Goal: Task Accomplishment & Management: Complete application form

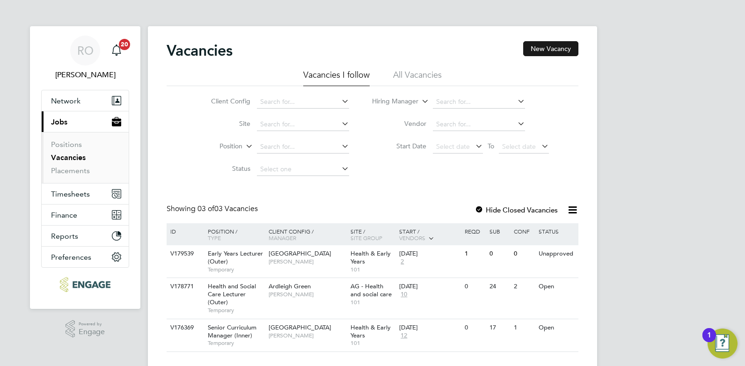
click at [545, 51] on button "New Vacancy" at bounding box center [550, 48] width 55 height 15
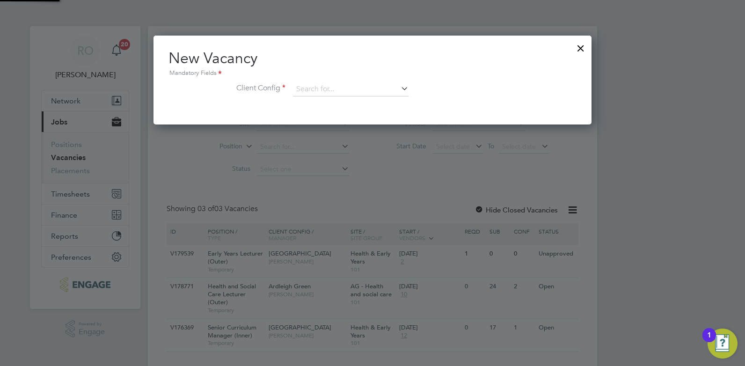
scroll to position [89, 438]
click at [399, 90] on icon at bounding box center [399, 88] width 0 height 13
click at [320, 113] on li "Ardleigh Green" at bounding box center [356, 115] width 129 height 13
type input "Ardleigh Green"
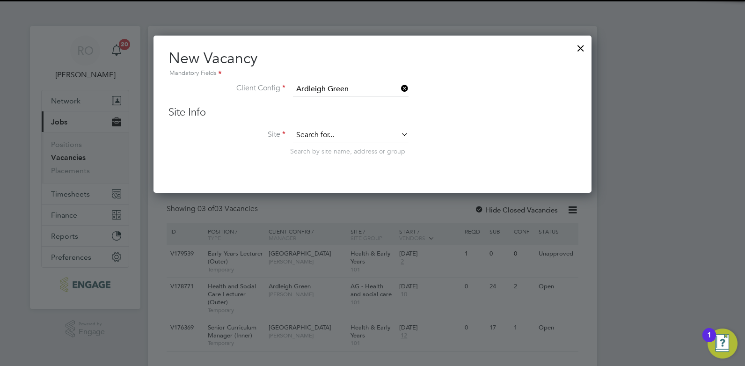
click at [345, 134] on input at bounding box center [351, 135] width 116 height 14
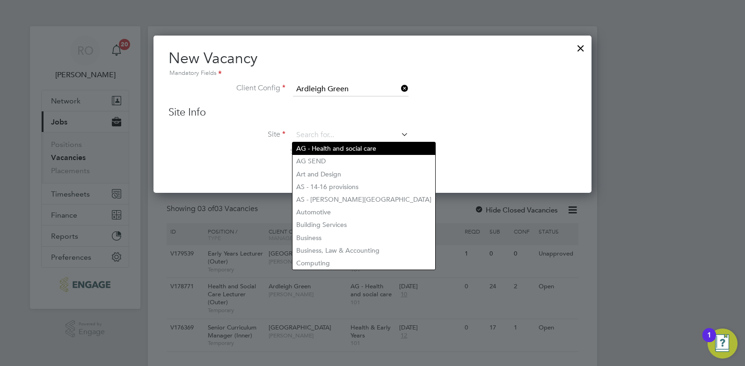
click at [348, 146] on li "AG - Health and social care" at bounding box center [363, 148] width 143 height 13
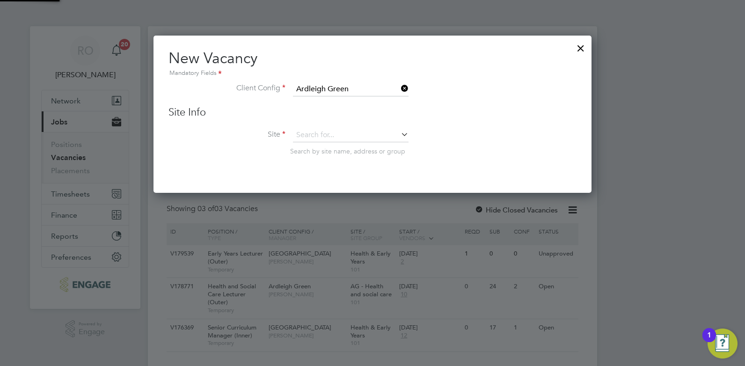
type input "AG - Health and social care"
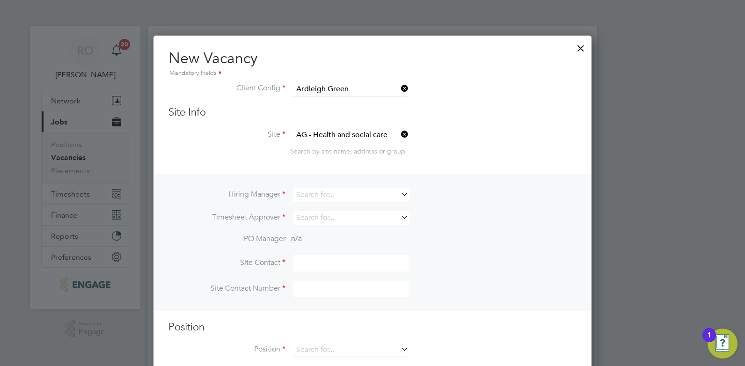
scroll to position [20, 0]
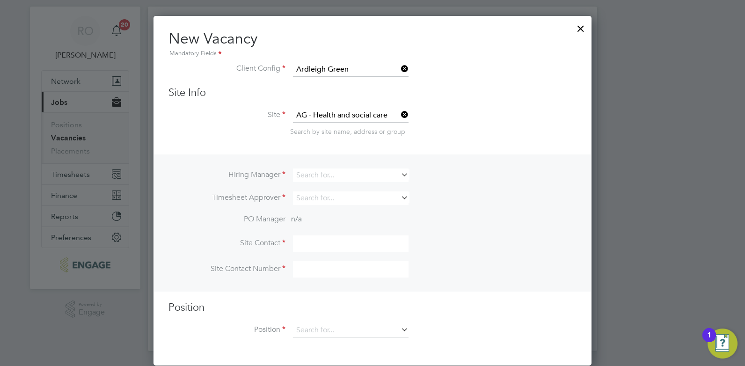
click at [399, 175] on icon at bounding box center [399, 174] width 0 height 13
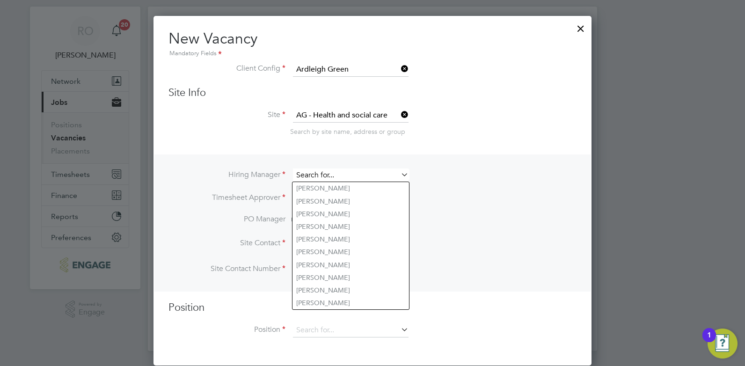
click at [364, 177] on input at bounding box center [351, 175] width 116 height 14
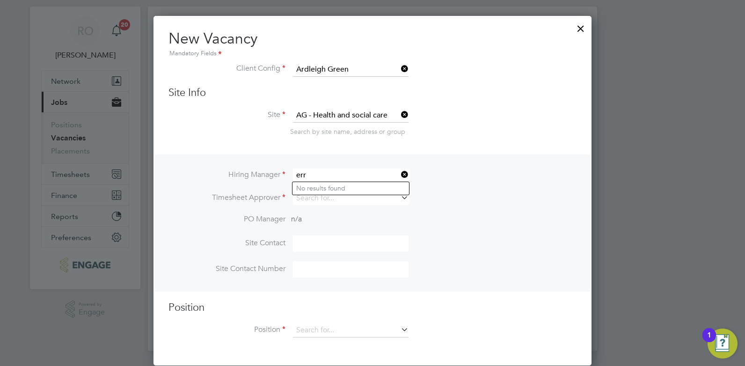
drag, startPoint x: 353, startPoint y: 174, endPoint x: 301, endPoint y: 170, distance: 52.0
click at [301, 170] on input "err" at bounding box center [351, 175] width 116 height 14
type input "e"
click at [322, 197] on li "Ros [PERSON_NAME]" at bounding box center [350, 201] width 116 height 13
type input "[PERSON_NAME]"
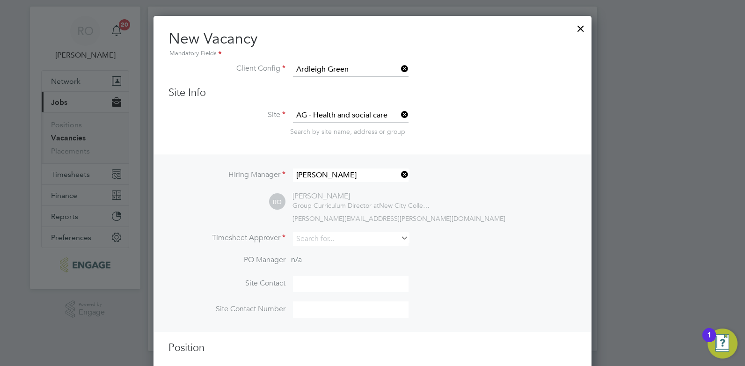
scroll to position [391, 438]
click at [339, 241] on input at bounding box center [351, 239] width 116 height 14
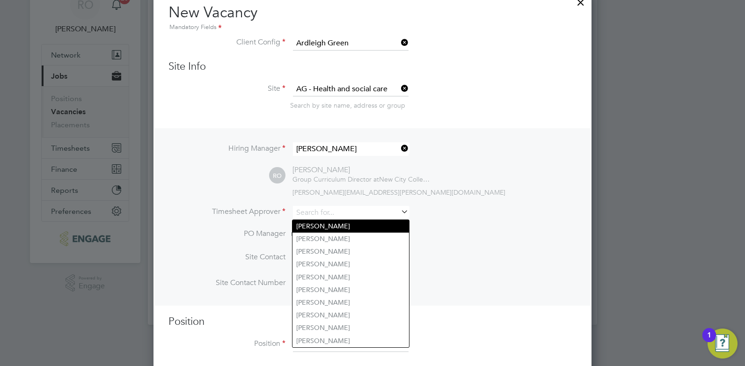
scroll to position [60, 0]
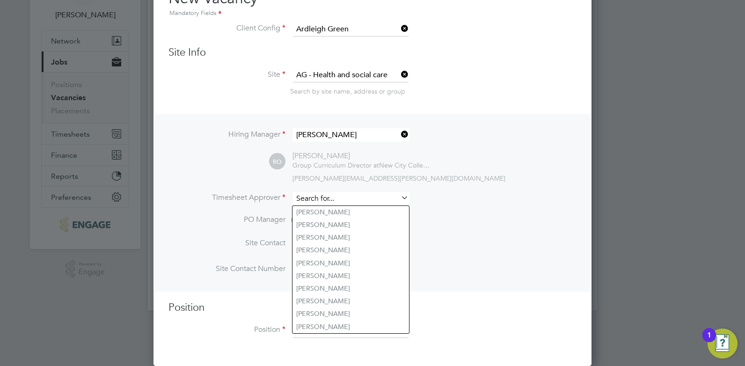
click at [313, 194] on input at bounding box center [351, 199] width 116 height 14
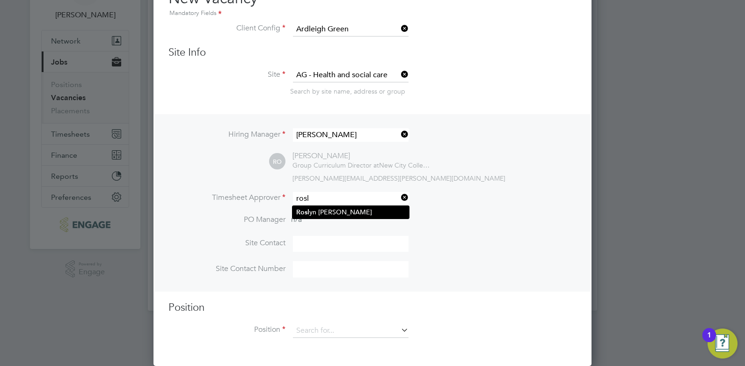
click at [317, 209] on li "Rosl yn [PERSON_NAME]" at bounding box center [350, 212] width 116 height 13
type input "[PERSON_NAME]"
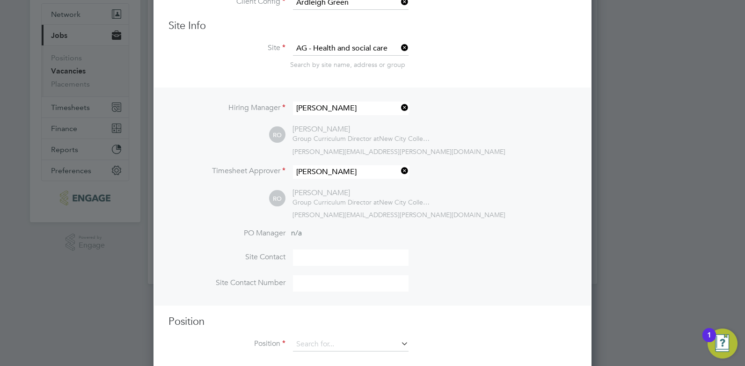
scroll to position [101, 0]
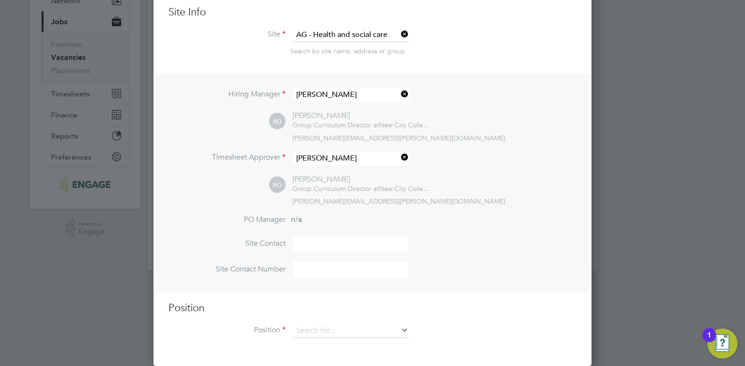
click at [330, 246] on input at bounding box center [351, 244] width 116 height 16
type input "Ros [PERSON_NAME]"
click at [321, 270] on input at bounding box center [351, 269] width 116 height 16
type input "02076139047"
click at [399, 330] on icon at bounding box center [399, 329] width 0 height 13
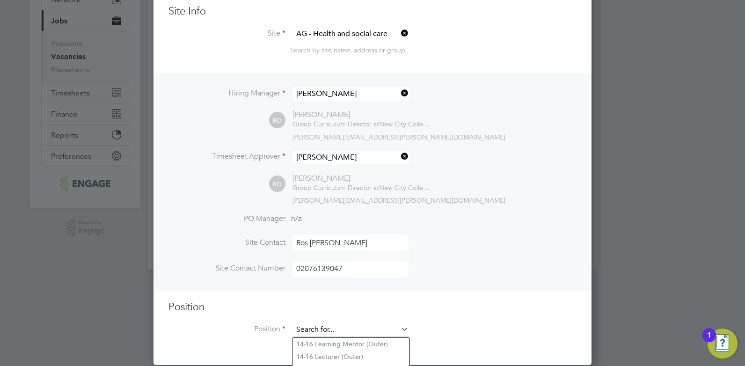
click at [371, 329] on input at bounding box center [351, 330] width 116 height 14
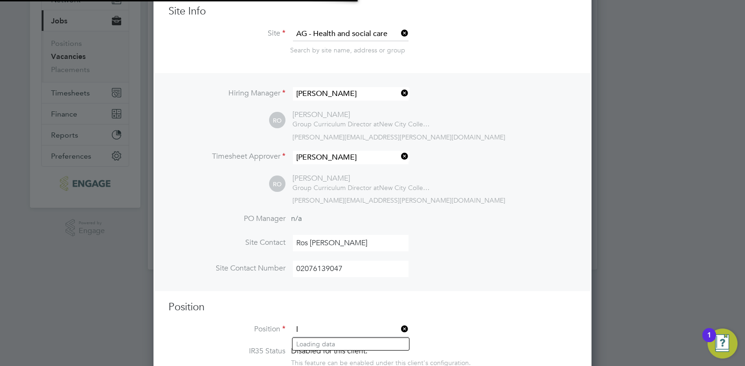
scroll to position [1441, 438]
type input "l"
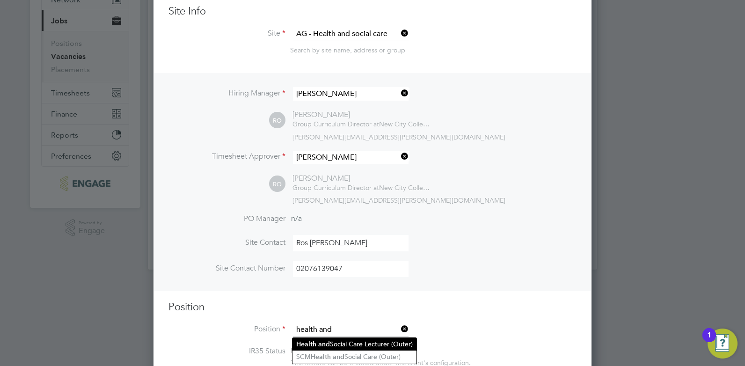
click at [367, 341] on li "Health and Social Care Lecturer (Outer)" at bounding box center [354, 344] width 124 height 13
type input "Health and Social Care Lecturer (Outer)"
type textarea "LOREMIP DO SIT: • Am conse adi elitse doeiusmo te i utlab et dolorem, aliqu eni…"
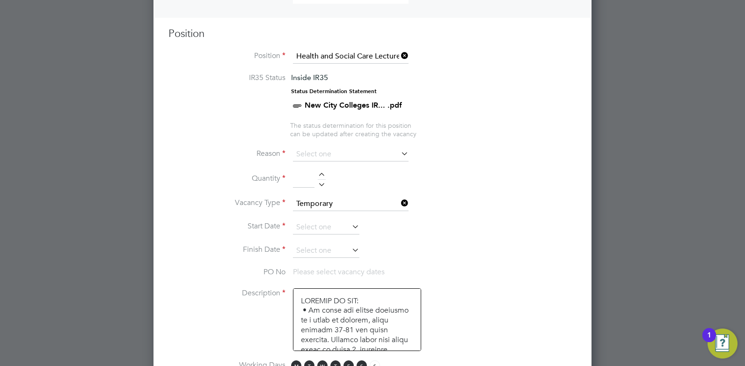
scroll to position [382, 0]
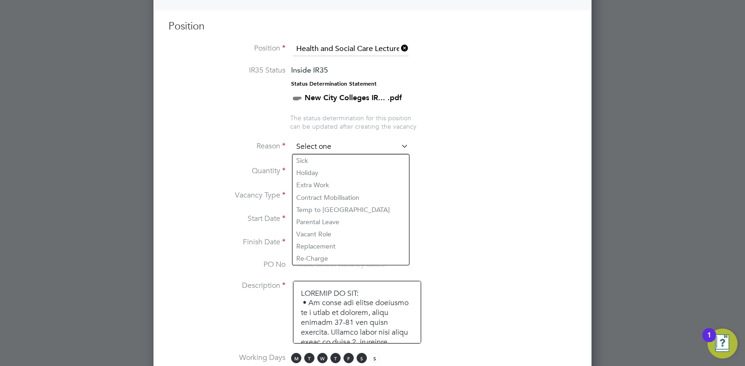
click at [362, 147] on input at bounding box center [351, 147] width 116 height 14
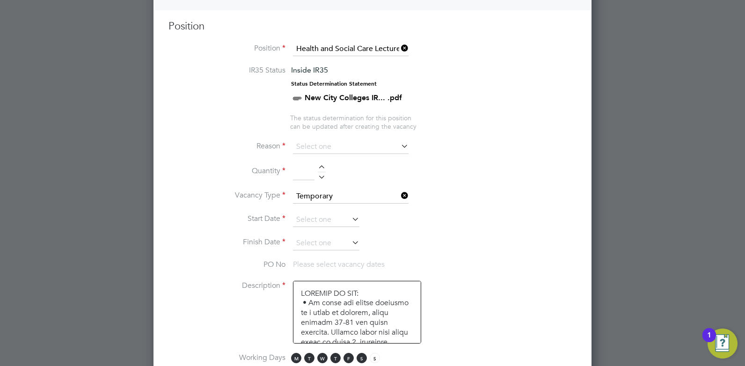
click at [335, 182] on li "Extra Work" at bounding box center [350, 185] width 116 height 12
type input "Extra Work"
click at [319, 168] on div at bounding box center [322, 168] width 8 height 7
type input "1"
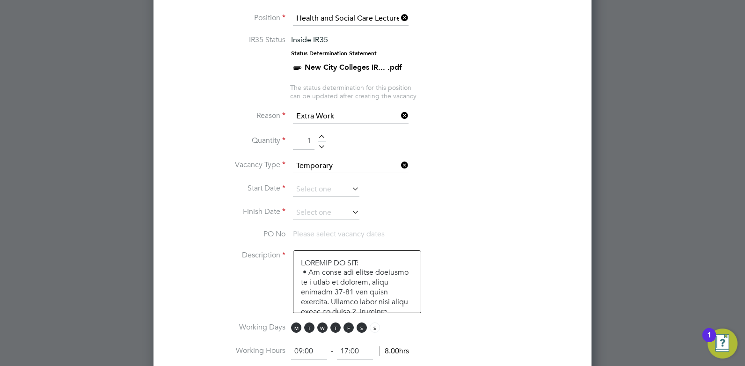
scroll to position [428, 0]
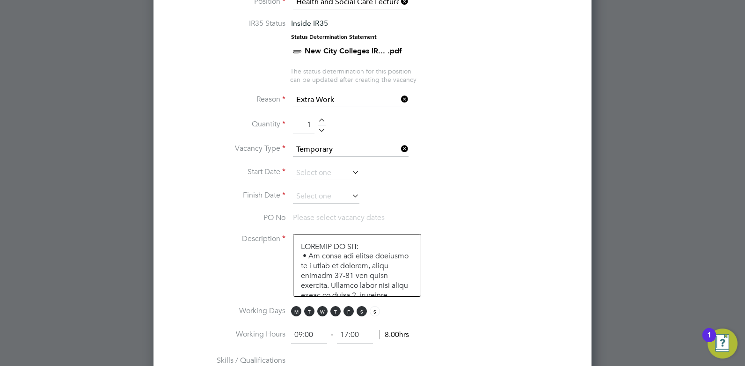
click at [350, 175] on icon at bounding box center [350, 172] width 0 height 13
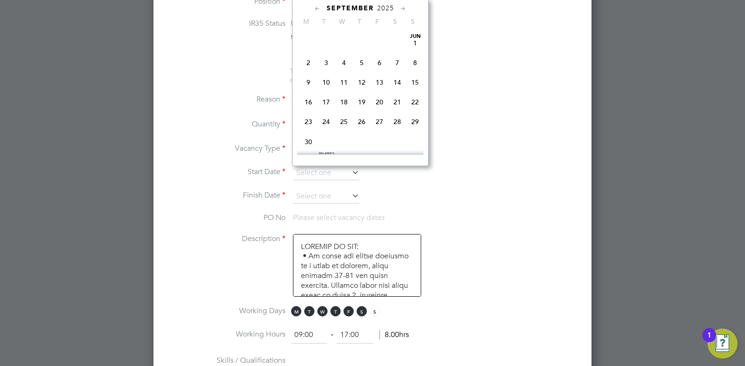
scroll to position [283, 0]
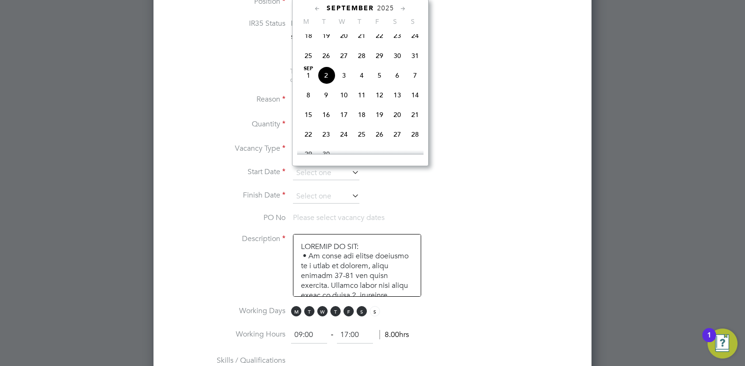
click at [312, 103] on span "8" at bounding box center [308, 95] width 18 height 18
type input "[DATE]"
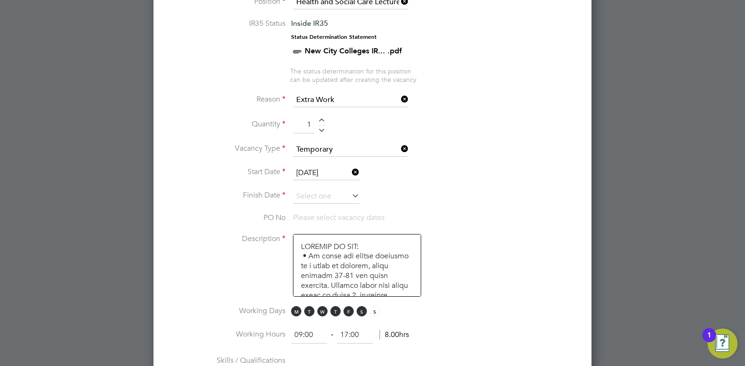
click at [350, 196] on icon at bounding box center [350, 195] width 0 height 13
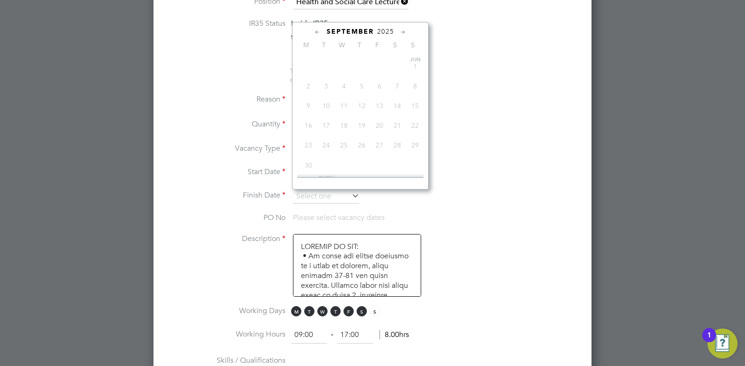
scroll to position [304, 0]
click at [403, 35] on icon at bounding box center [402, 32] width 9 height 10
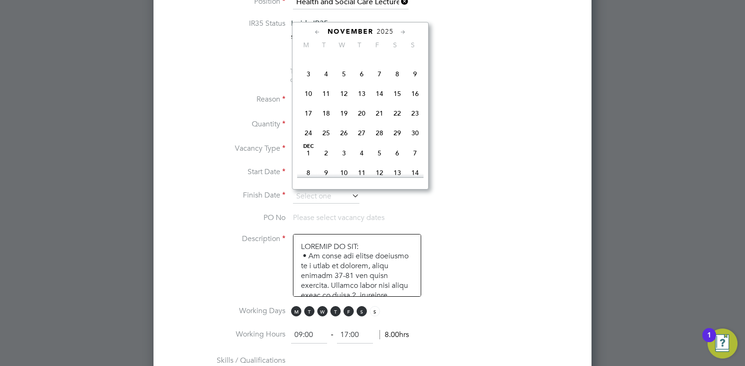
click at [402, 32] on icon at bounding box center [402, 32] width 9 height 10
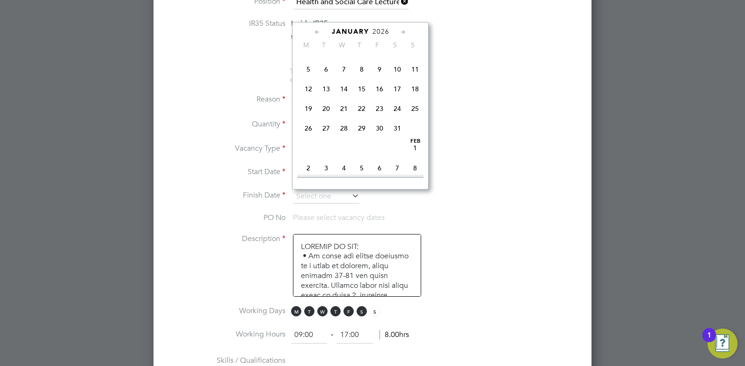
click at [402, 32] on icon at bounding box center [402, 32] width 9 height 10
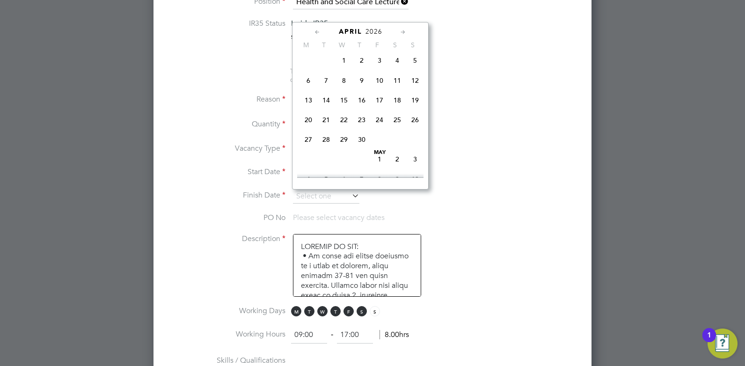
click at [402, 32] on icon at bounding box center [402, 32] width 9 height 10
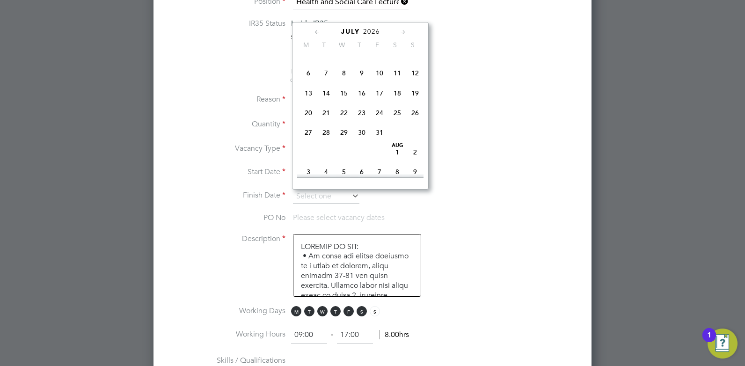
click at [383, 62] on span "3" at bounding box center [379, 53] width 18 height 18
type input "[DATE]"
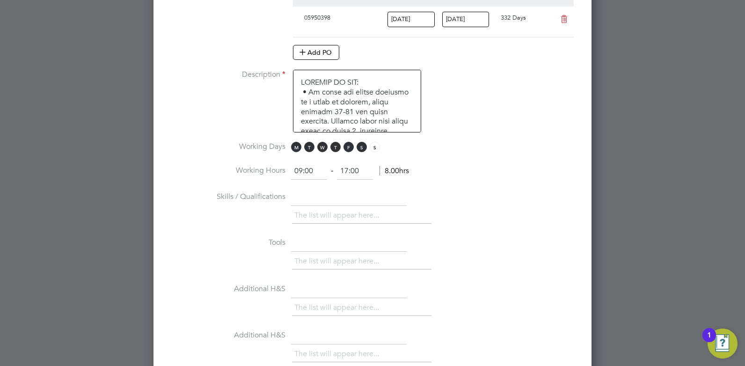
scroll to position [662, 0]
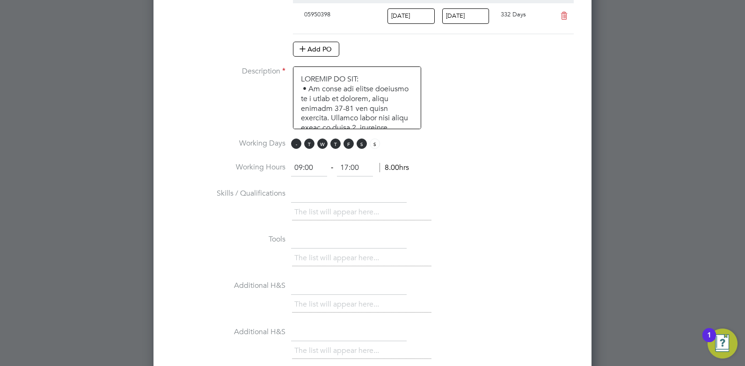
click at [297, 144] on span "M" at bounding box center [296, 143] width 10 height 10
click at [308, 144] on span "T" at bounding box center [309, 143] width 10 height 10
click at [323, 145] on span "W" at bounding box center [322, 143] width 10 height 10
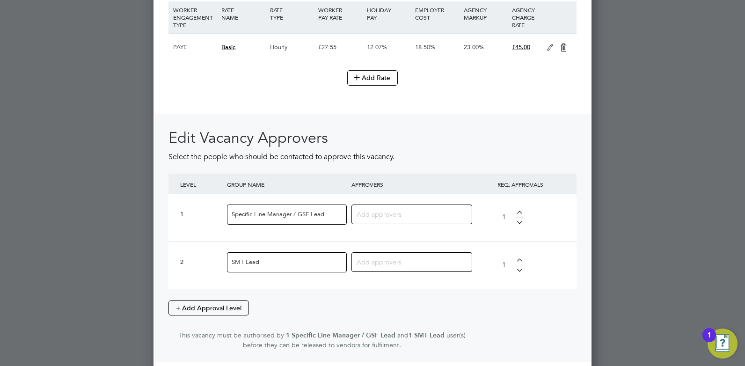
scroll to position [1130, 0]
click at [382, 212] on input at bounding box center [407, 213] width 103 height 12
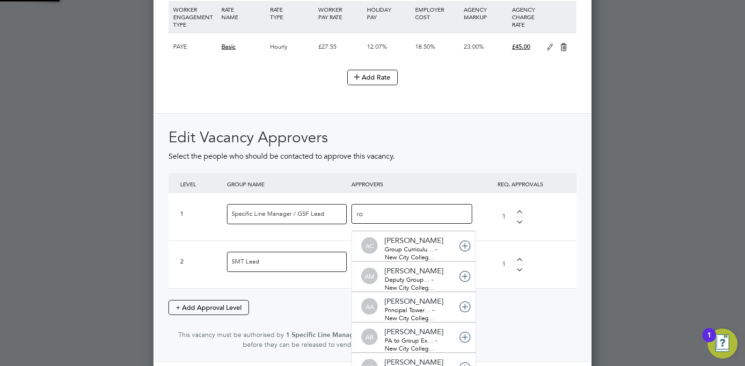
scroll to position [10, 66]
type input "ros"
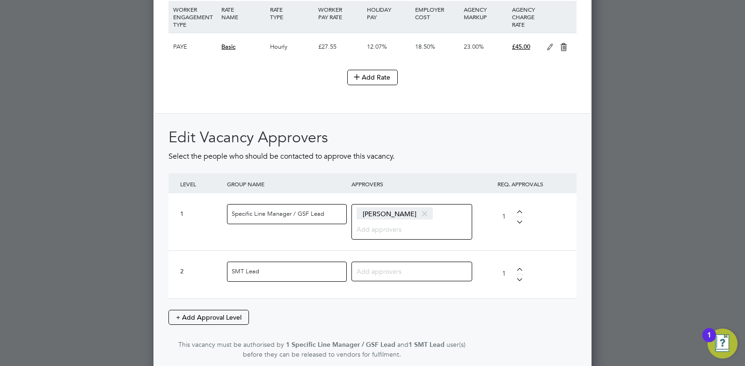
click at [381, 273] on input at bounding box center [407, 271] width 103 height 12
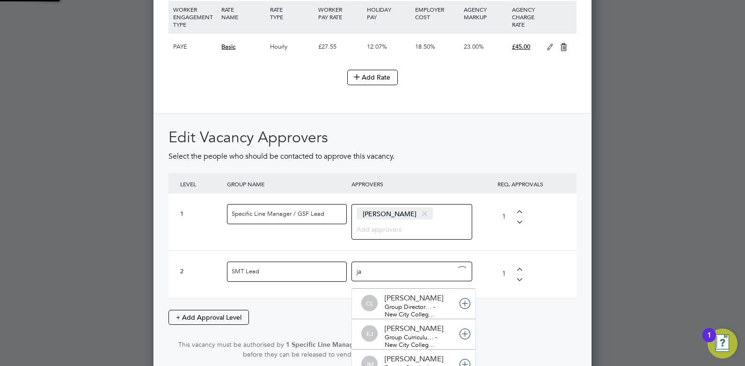
type input "jac"
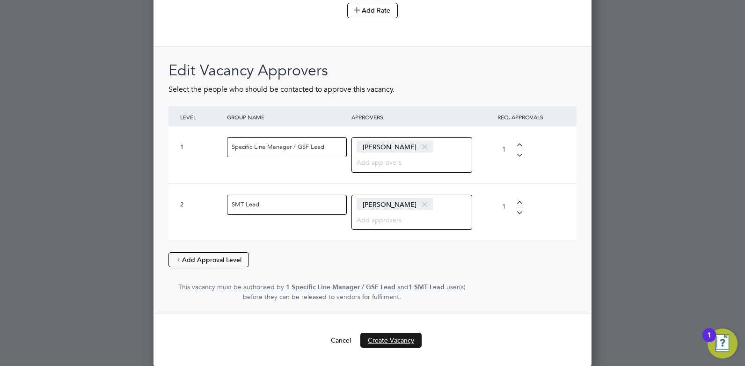
click at [396, 339] on button "Create Vacancy" at bounding box center [390, 340] width 61 height 15
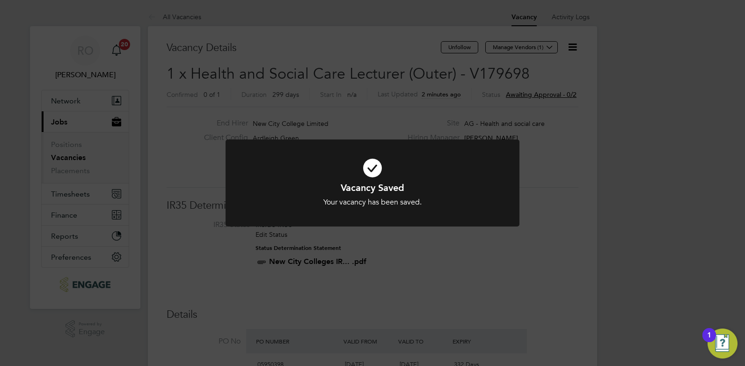
click at [370, 167] on icon at bounding box center [372, 168] width 243 height 36
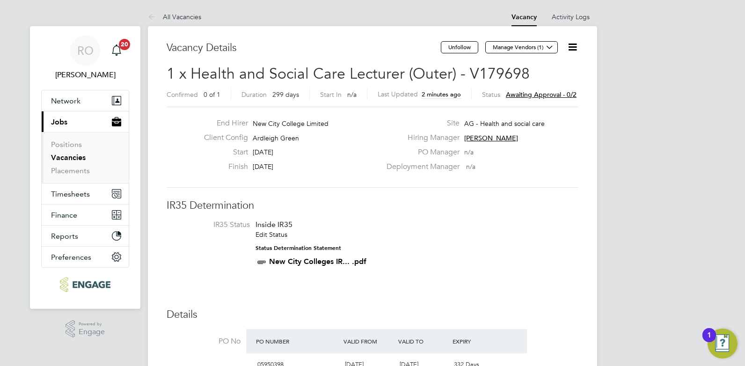
click at [569, 48] on icon at bounding box center [572, 47] width 12 height 12
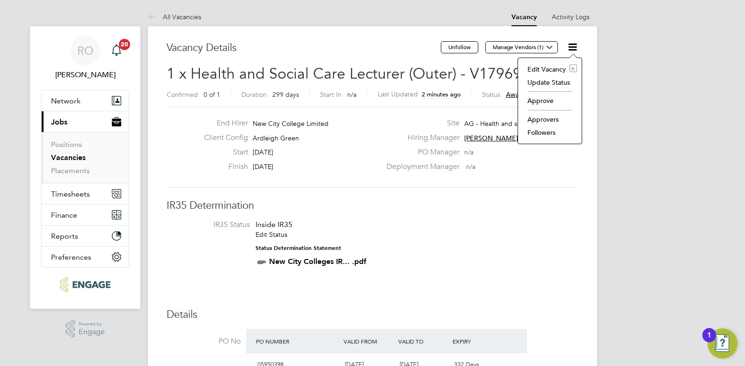
click at [550, 97] on li "Approve" at bounding box center [549, 100] width 54 height 13
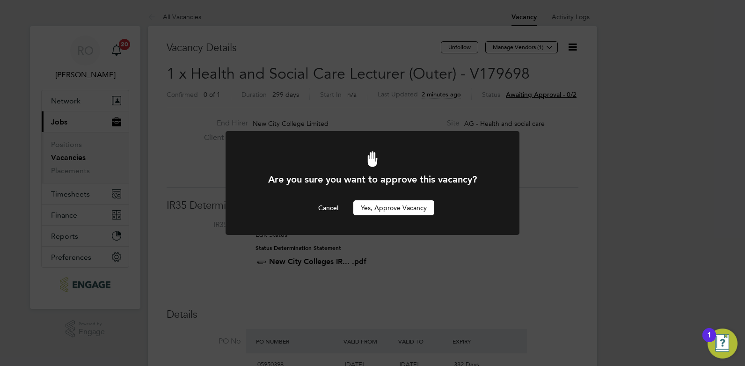
click at [389, 210] on button "Yes, Approve Vacancy" at bounding box center [393, 207] width 81 height 15
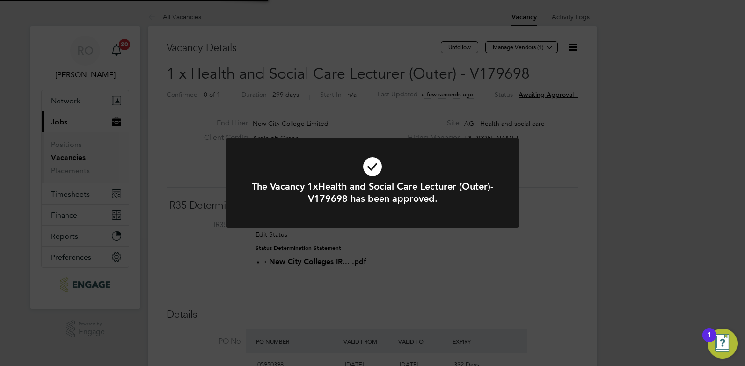
scroll to position [28, 65]
click at [535, 137] on div "The Vacancy 1xHealth and Social Care Lecturer (Outer)-V179698 has been approved…" at bounding box center [372, 183] width 745 height 366
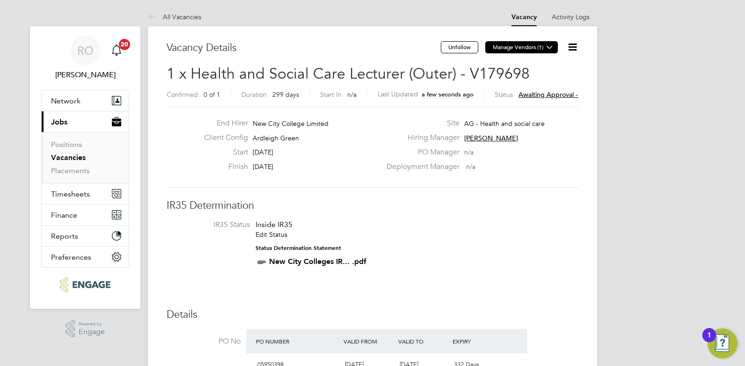
click at [546, 51] on icon at bounding box center [549, 46] width 7 height 7
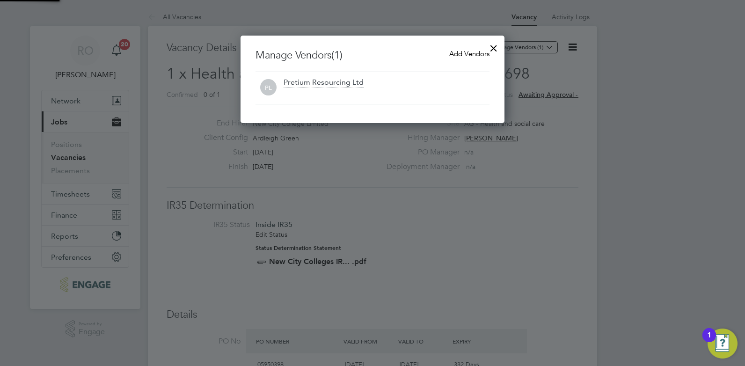
scroll to position [87, 264]
drag, startPoint x: 462, startPoint y: 55, endPoint x: 439, endPoint y: 68, distance: 26.6
click at [461, 55] on span "Add Vendors" at bounding box center [469, 53] width 40 height 9
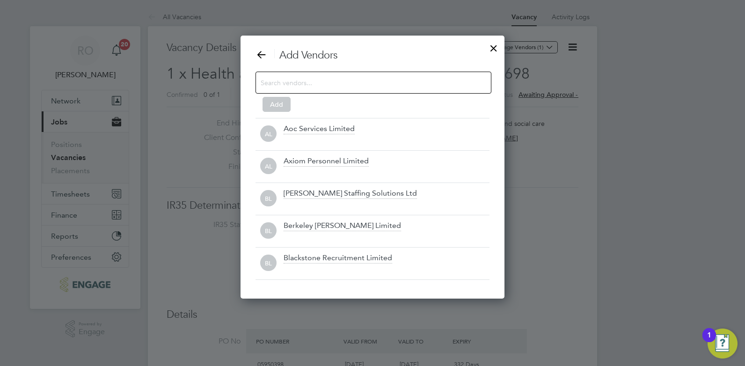
scroll to position [263, 264]
click at [368, 84] on input at bounding box center [366, 82] width 210 height 12
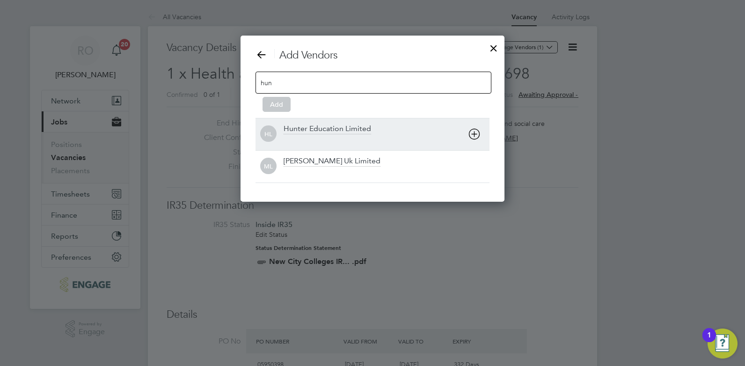
type input "hun"
click at [339, 123] on div "[PERSON_NAME] Education Limited" at bounding box center [372, 134] width 234 height 32
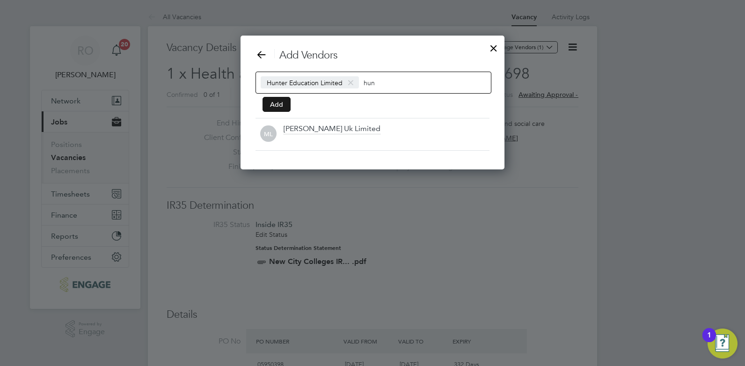
click at [272, 102] on button "Add" at bounding box center [276, 104] width 28 height 15
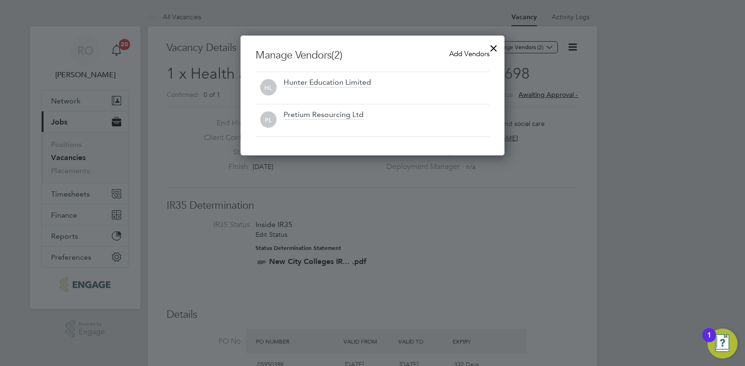
click at [492, 48] on div at bounding box center [493, 45] width 17 height 17
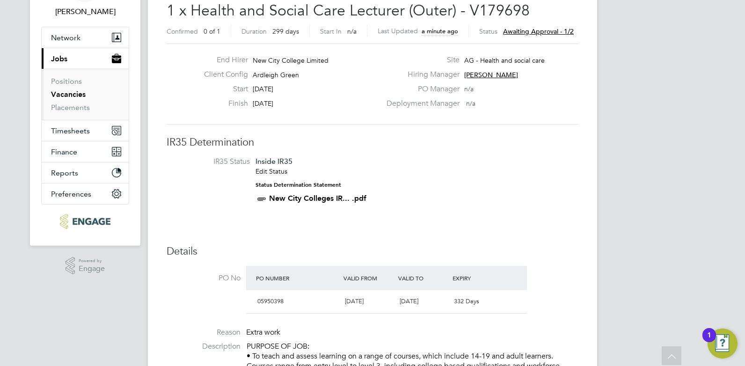
scroll to position [47, 0]
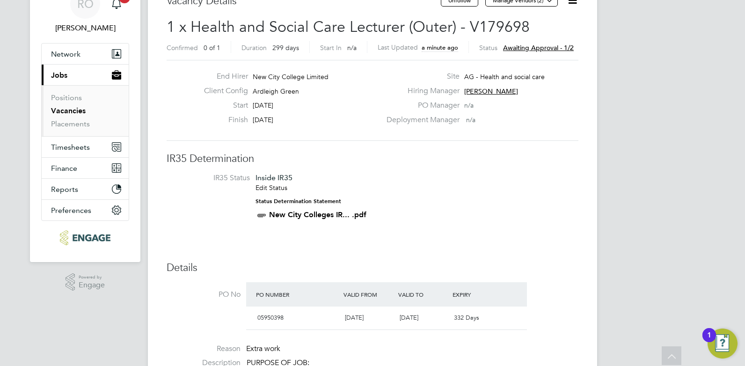
click at [68, 105] on li "Positions" at bounding box center [86, 99] width 70 height 13
click at [69, 111] on link "Vacancies" at bounding box center [68, 110] width 35 height 9
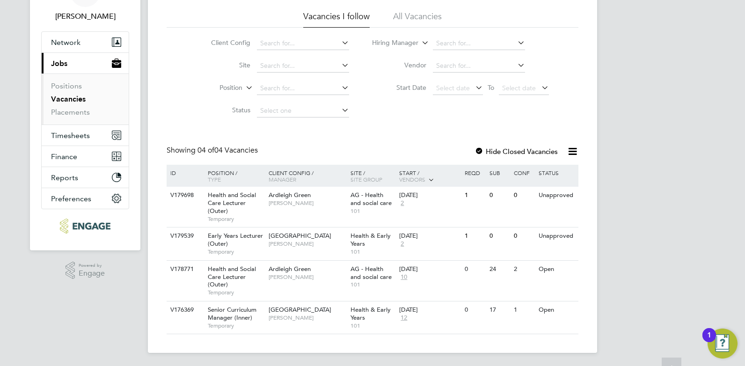
scroll to position [60, 0]
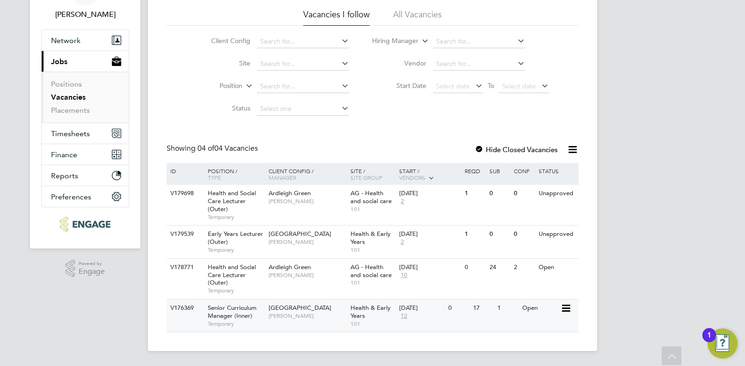
click at [232, 312] on span "Senior Curriculum Manager (Inner)" at bounding box center [232, 312] width 49 height 16
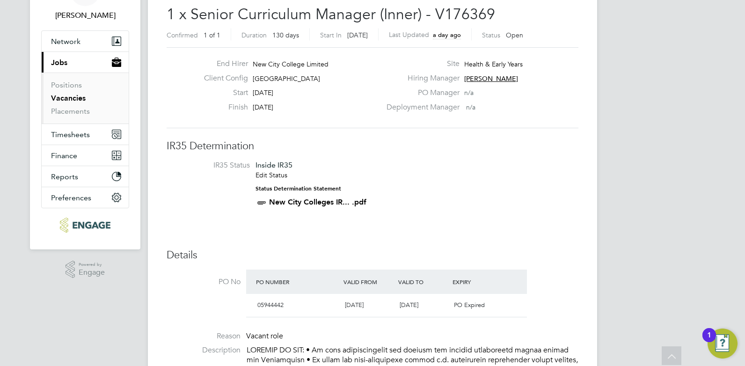
scroll to position [47, 0]
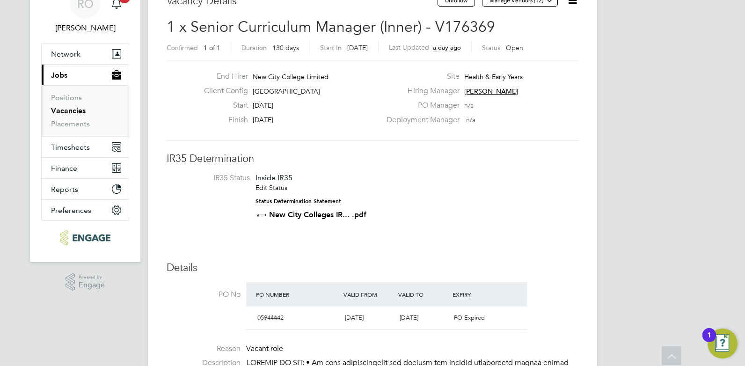
click at [71, 110] on link "Vacancies" at bounding box center [68, 110] width 35 height 9
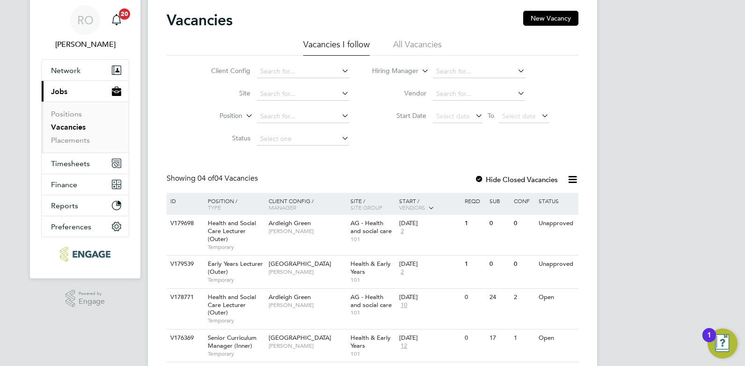
scroll to position [47, 0]
